Goal: Find specific page/section: Find specific page/section

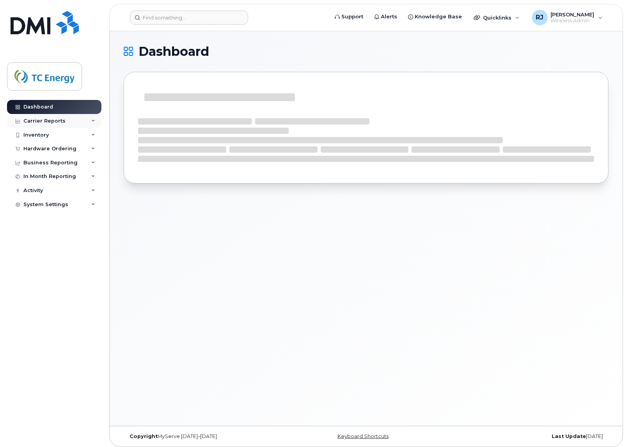
click at [46, 124] on div "Carrier Reports" at bounding box center [44, 121] width 42 height 6
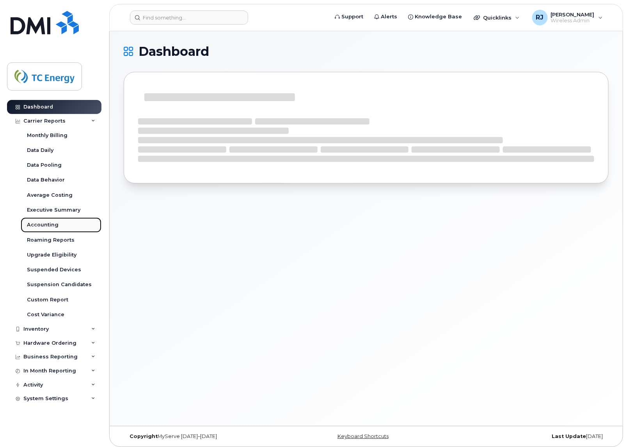
click at [49, 223] on div "Accounting" at bounding box center [43, 224] width 32 height 7
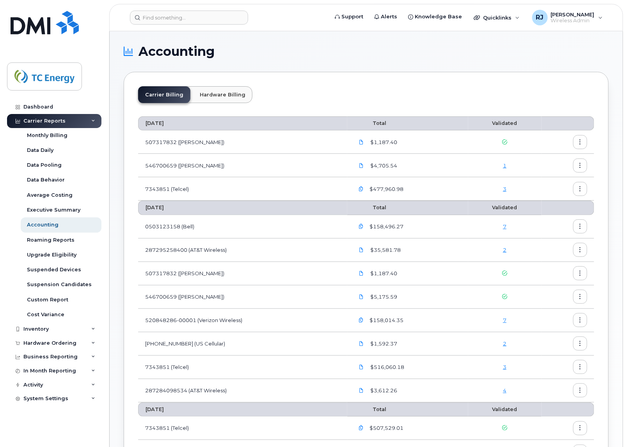
click at [508, 249] on div "2" at bounding box center [504, 249] width 59 height 7
click at [505, 249] on link "2" at bounding box center [505, 250] width 4 height 6
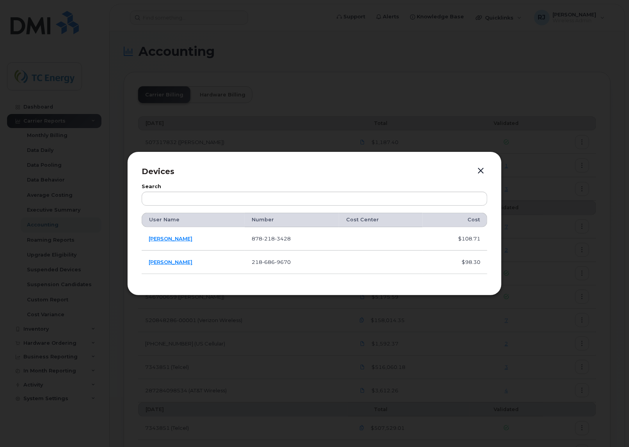
click at [477, 171] on button "button" at bounding box center [481, 171] width 12 height 11
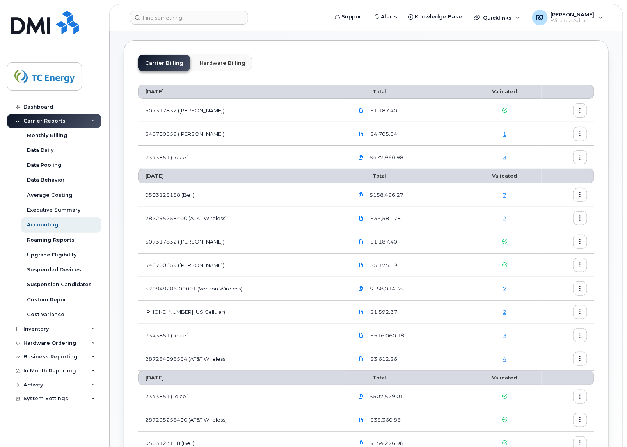
scroll to position [49, 0]
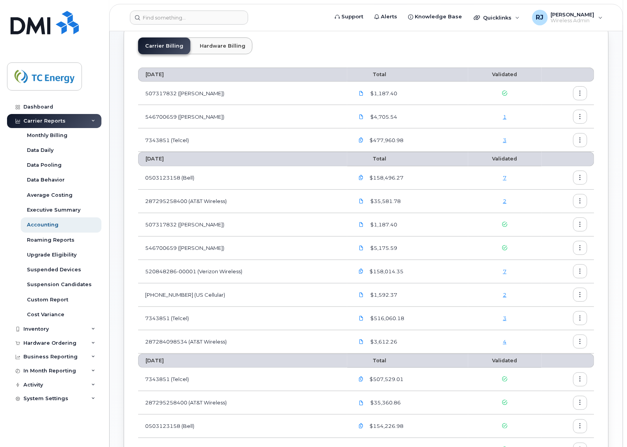
click at [504, 295] on link "2" at bounding box center [505, 295] width 4 height 6
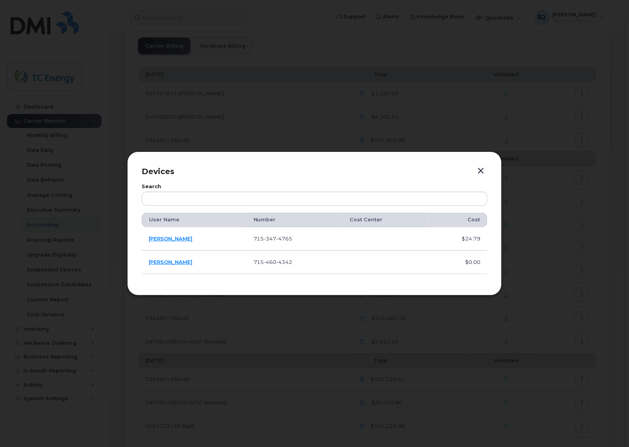
click at [476, 174] on button "button" at bounding box center [481, 171] width 12 height 11
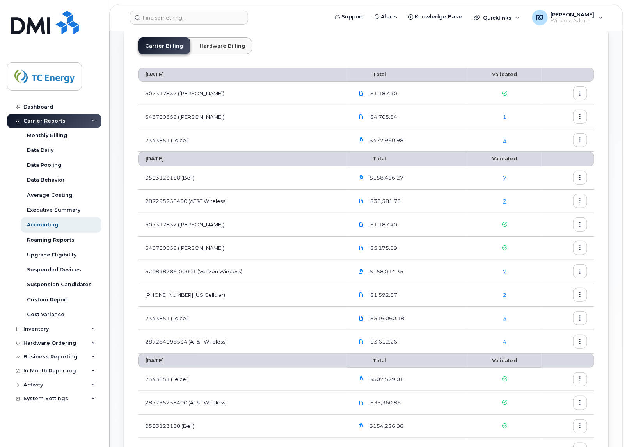
click at [504, 344] on link "4" at bounding box center [505, 341] width 4 height 6
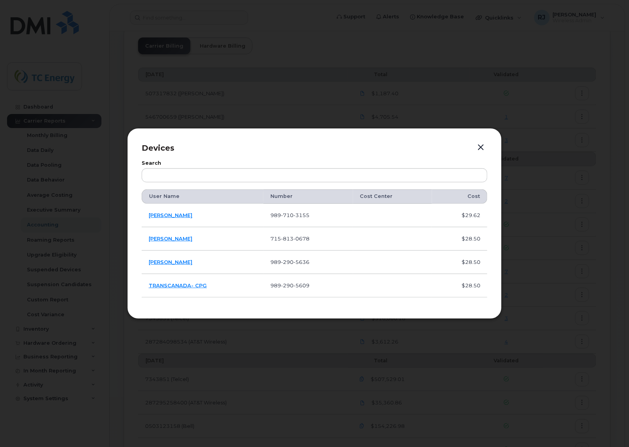
click at [481, 147] on button "button" at bounding box center [481, 147] width 12 height 11
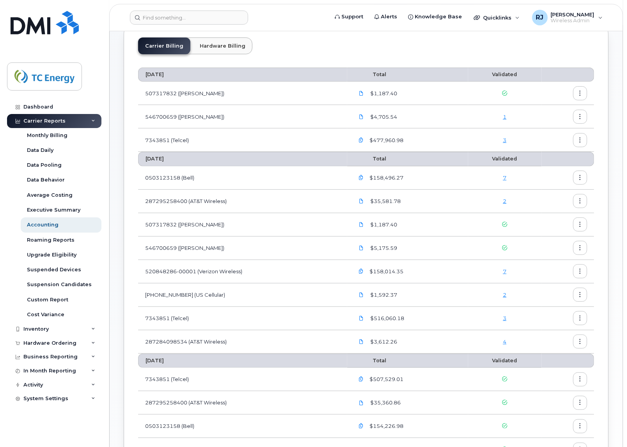
click at [505, 200] on link "2" at bounding box center [505, 201] width 4 height 6
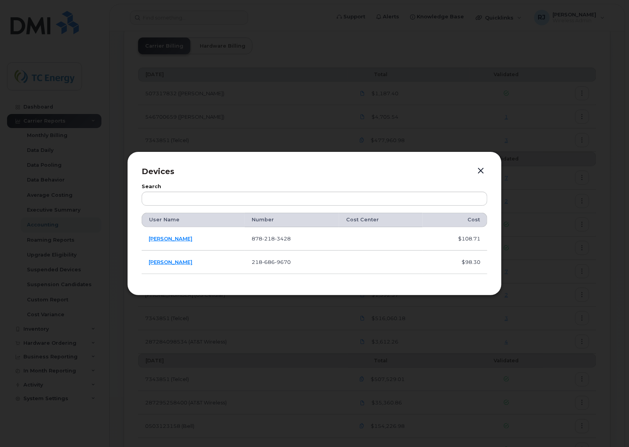
click at [480, 169] on button "button" at bounding box center [481, 171] width 12 height 11
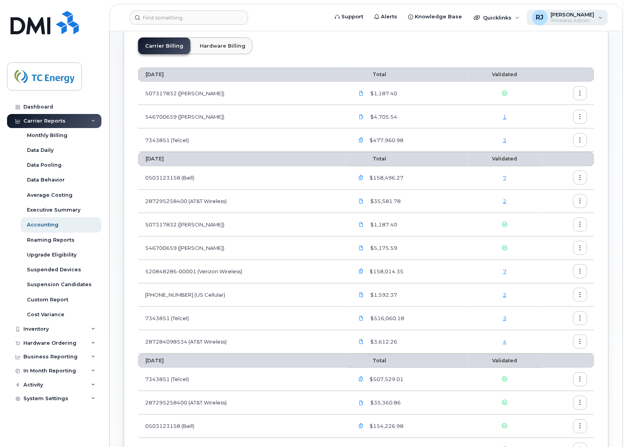
click at [512, 18] on span "Wireless Admin" at bounding box center [573, 21] width 44 height 6
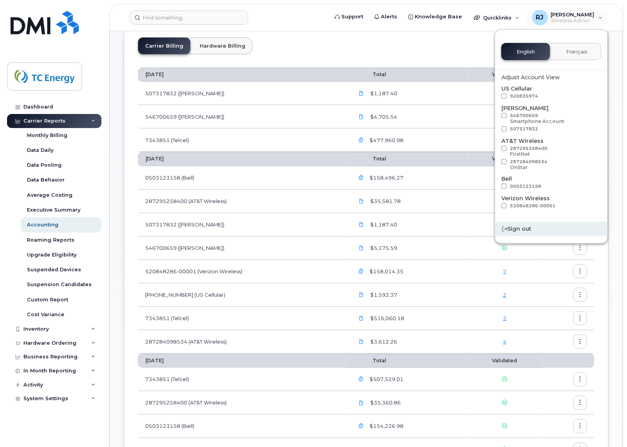
click at [512, 226] on div "Sign out" at bounding box center [551, 229] width 112 height 14
